Goal: Task Accomplishment & Management: Use online tool/utility

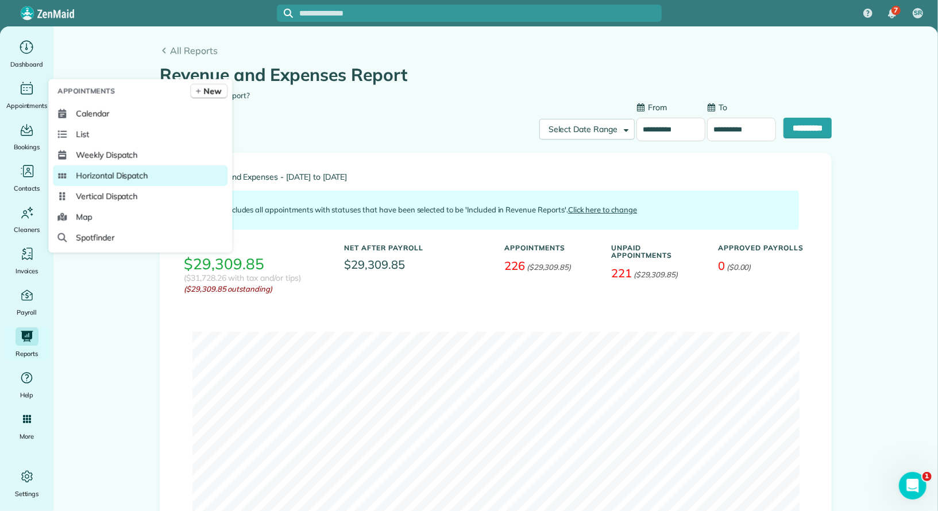
click at [115, 180] on span "Horizontal Dispatch" at bounding box center [112, 175] width 72 height 11
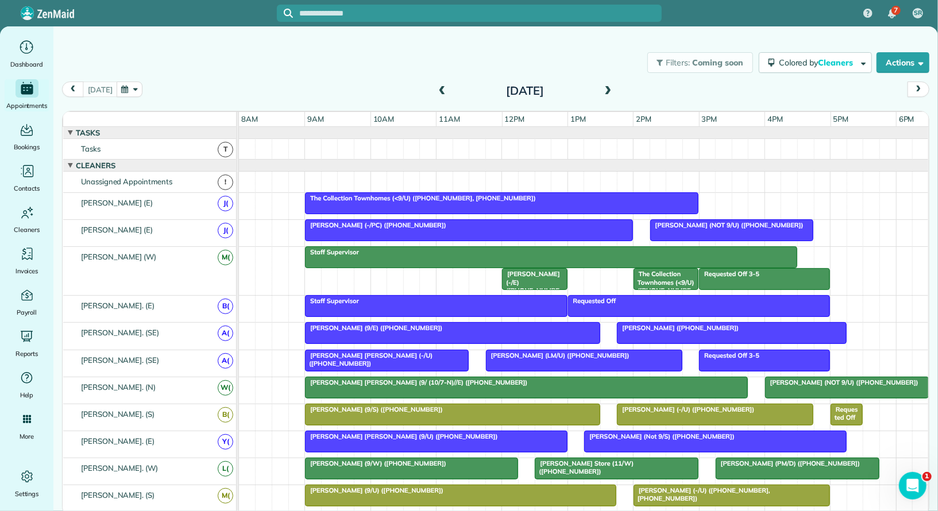
click at [528, 198] on div "The Collection Townhomes (<9/U) (+12149710721, +14698555895)" at bounding box center [501, 198] width 387 height 8
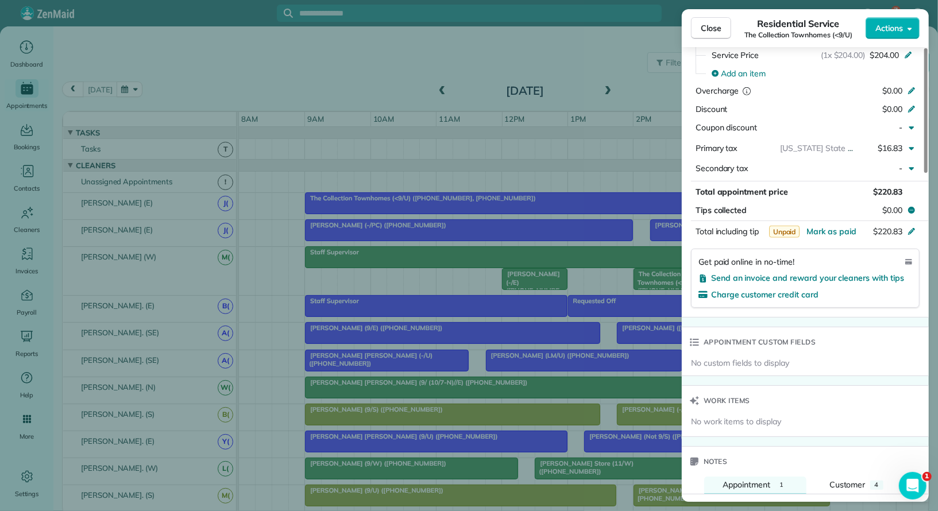
scroll to position [624, 0]
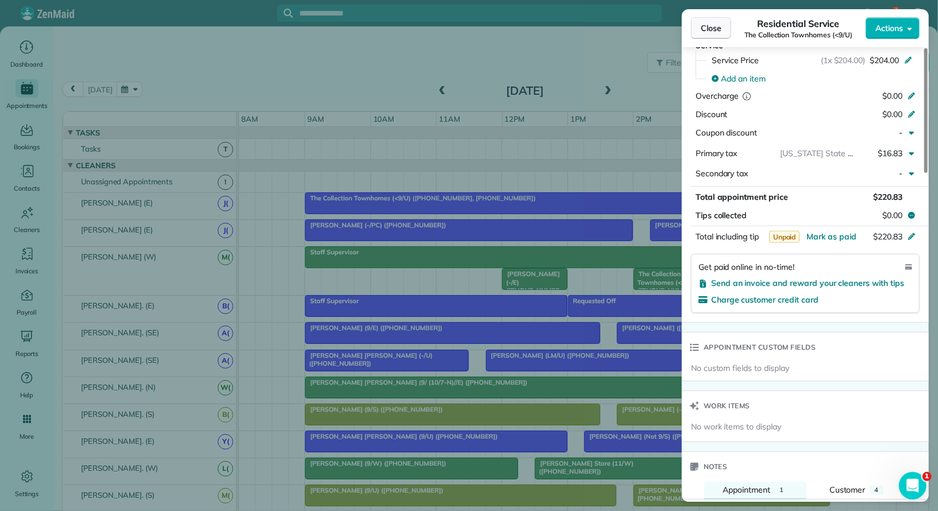
click at [717, 36] on button "Close" at bounding box center [711, 28] width 40 height 22
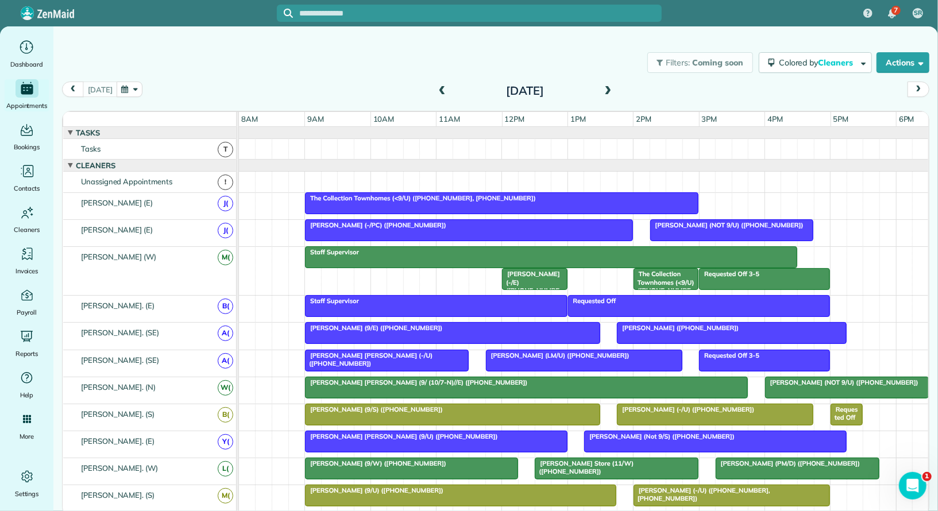
click at [338, 194] on span "The Collection Townhomes (<9/U) (+12149710721, +14698555895)" at bounding box center [420, 198] width 232 height 8
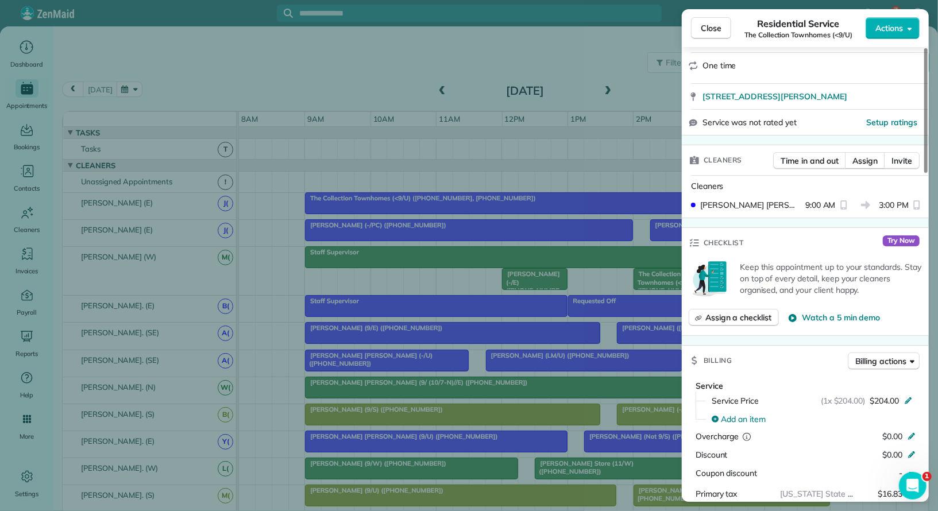
scroll to position [285, 0]
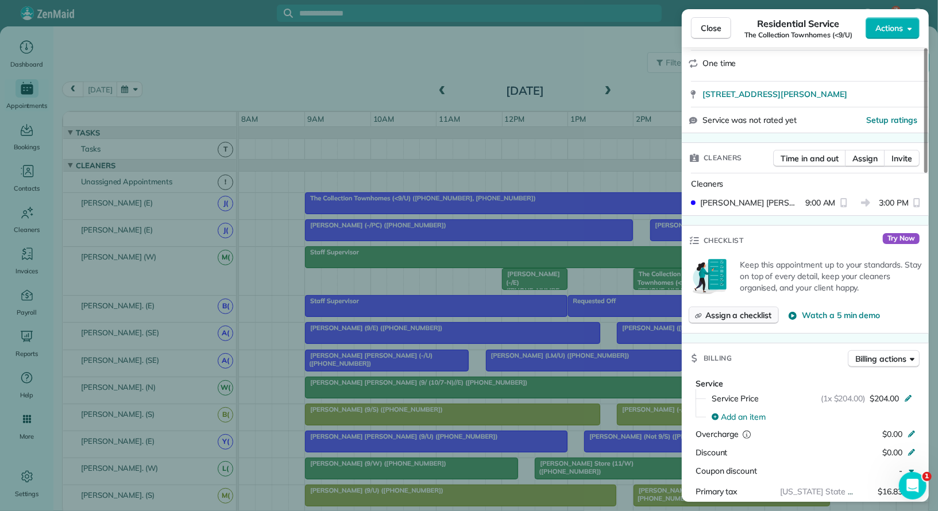
click at [763, 310] on span "Assign a checklist" at bounding box center [738, 315] width 66 height 11
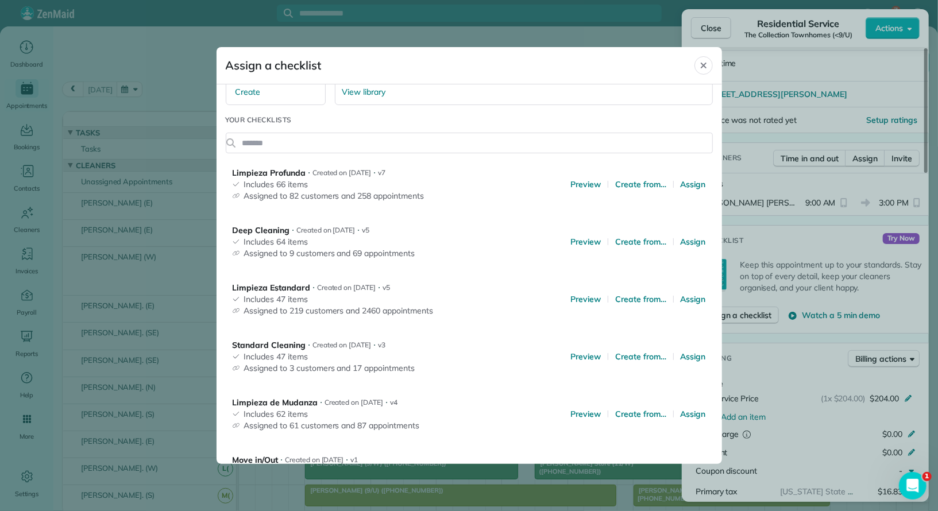
scroll to position [165, 0]
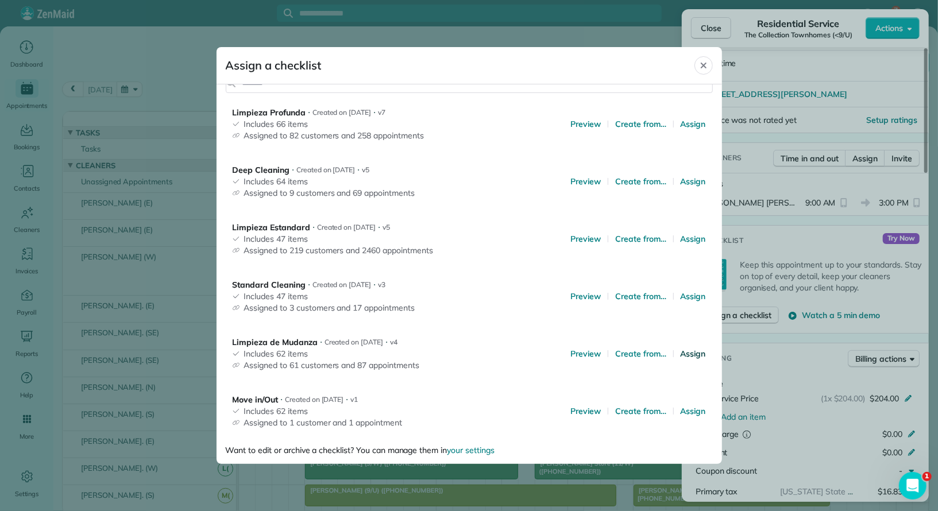
click at [690, 353] on span "Assign" at bounding box center [693, 353] width 25 height 11
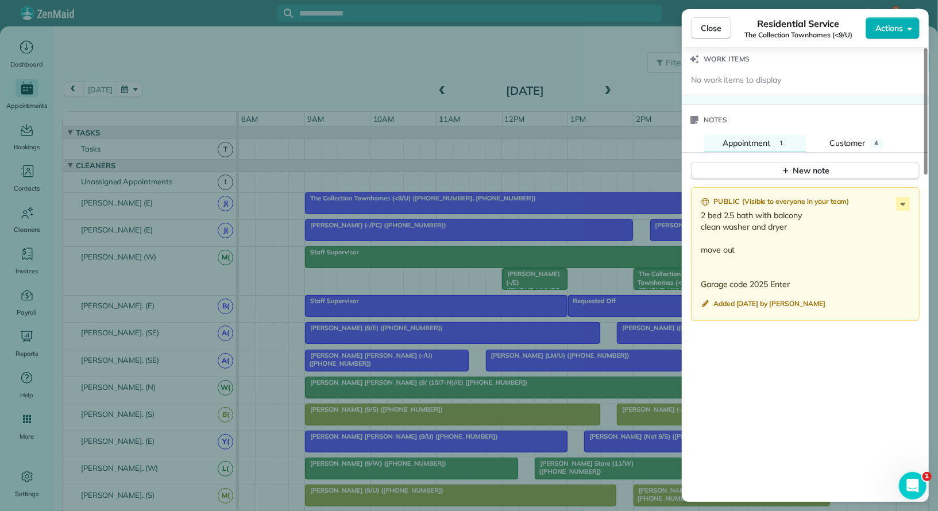
scroll to position [945, 0]
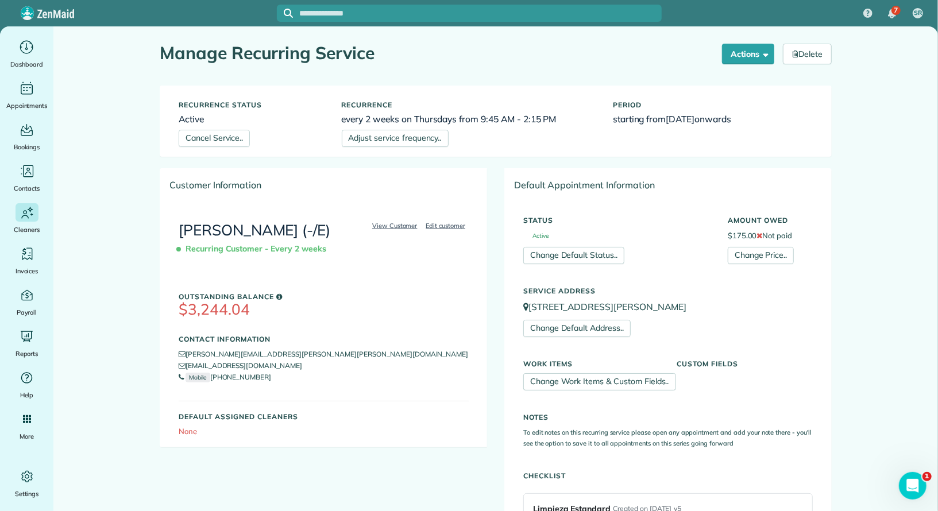
scroll to position [454, 0]
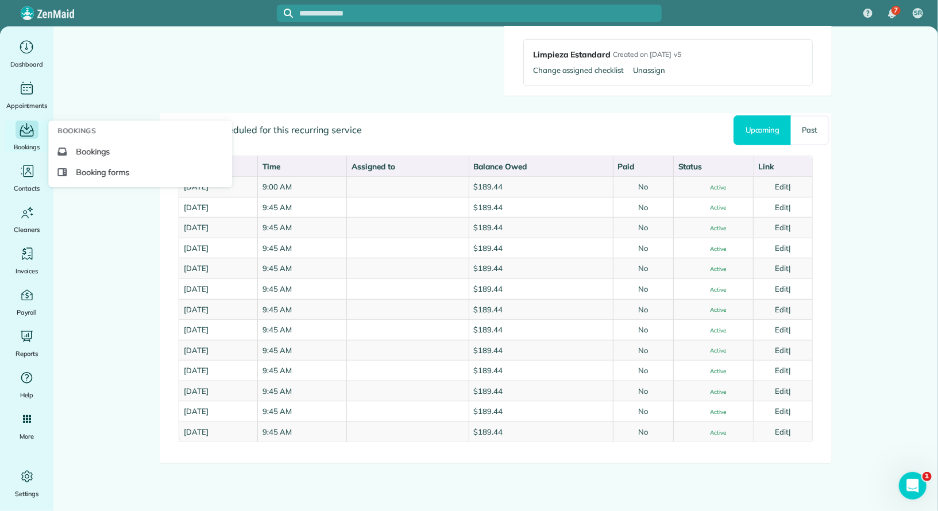
click at [31, 149] on span "Bookings" at bounding box center [27, 146] width 26 height 11
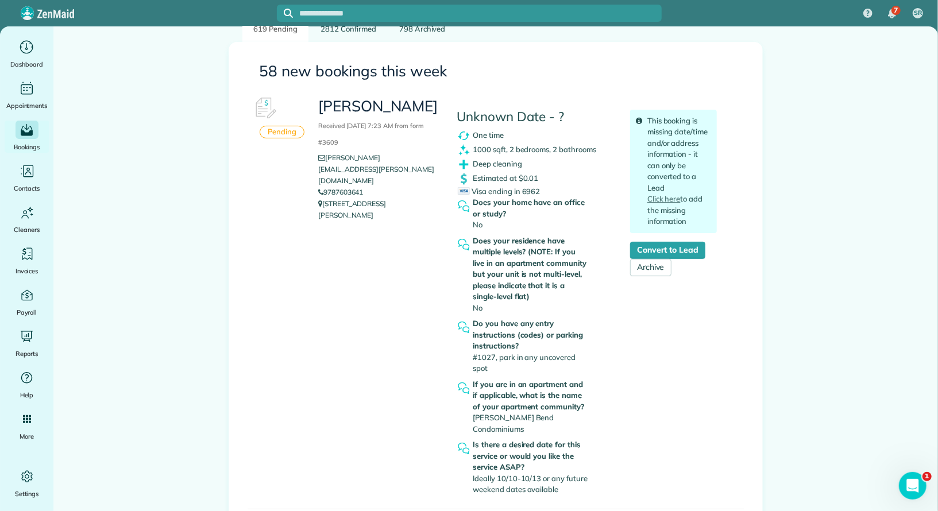
scroll to position [128, 0]
